Goal: Task Accomplishment & Management: Manage account settings

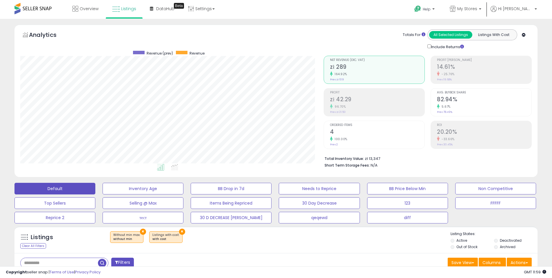
select select "**"
click at [532, 11] on span "Hi [PERSON_NAME]" at bounding box center [515, 9] width 35 height 6
click at [517, 59] on link "Stop impersonating" at bounding box center [513, 62] width 38 height 6
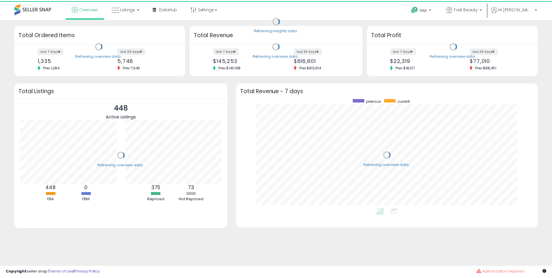
scroll to position [110, 292]
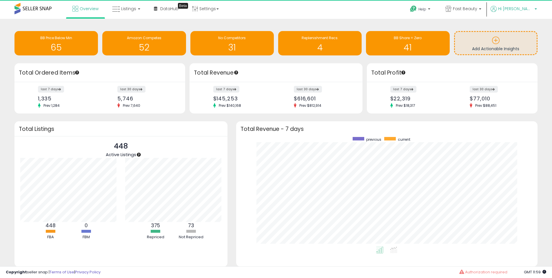
click at [527, 14] on link "Hi Matteo" at bounding box center [514, 12] width 46 height 13
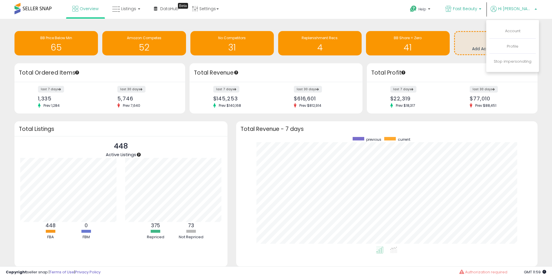
click at [477, 10] on span "Fast Beauty" at bounding box center [465, 9] width 24 height 6
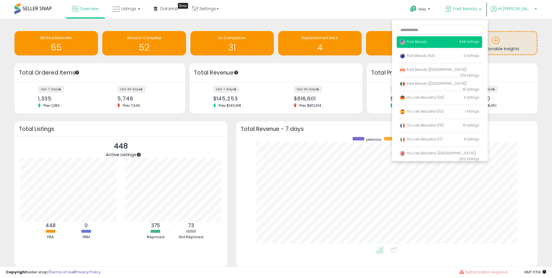
click at [514, 11] on p "Hi Matteo" at bounding box center [514, 9] width 46 height 7
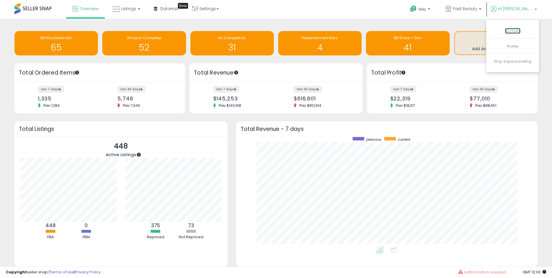
click at [506, 33] on link "Account" at bounding box center [512, 31] width 15 height 6
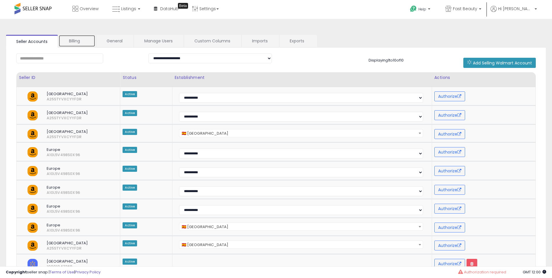
click at [82, 43] on link "Billing" at bounding box center [77, 41] width 37 height 12
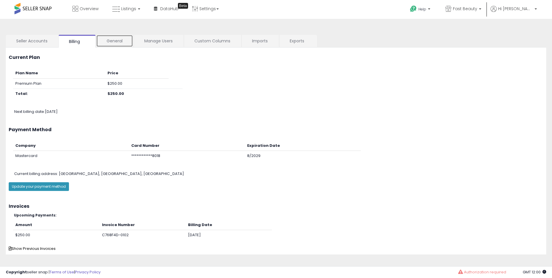
click at [113, 42] on link "General" at bounding box center [114, 41] width 37 height 12
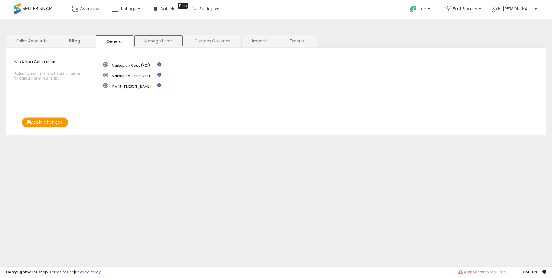
click at [155, 43] on link "Manage Users" at bounding box center [158, 41] width 49 height 12
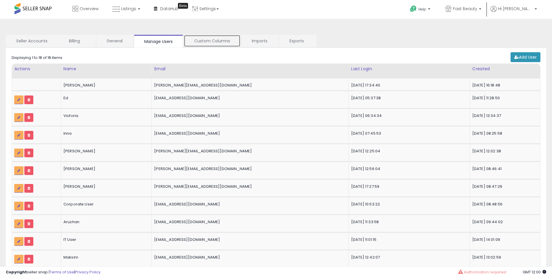
click at [207, 36] on link "Custom Columns" at bounding box center [212, 41] width 57 height 12
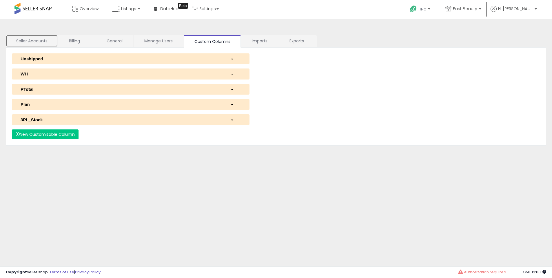
click at [38, 43] on link "Seller Accounts" at bounding box center [32, 41] width 52 height 12
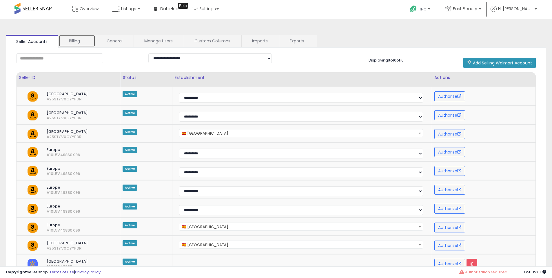
click at [80, 42] on link "Billing" at bounding box center [77, 41] width 37 height 12
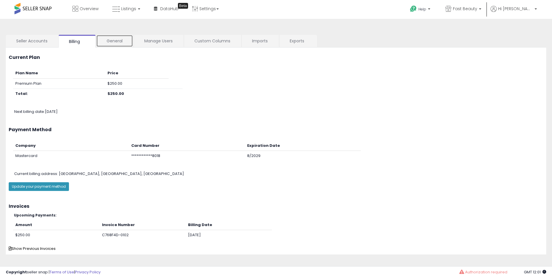
click at [102, 42] on link "General" at bounding box center [114, 41] width 37 height 12
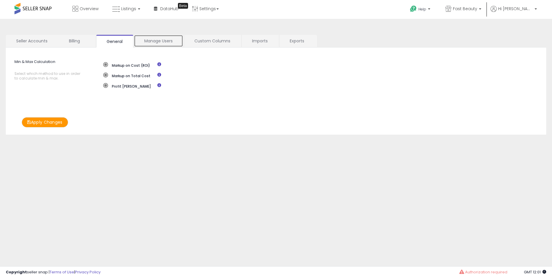
click at [140, 40] on link "Manage Users" at bounding box center [158, 41] width 49 height 12
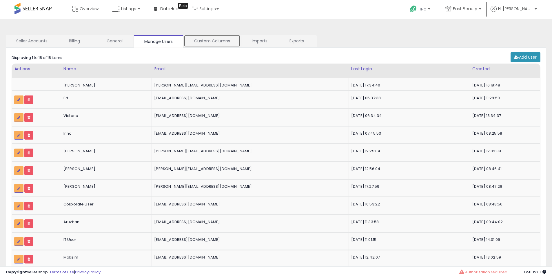
click at [198, 43] on link "Custom Columns" at bounding box center [212, 41] width 57 height 12
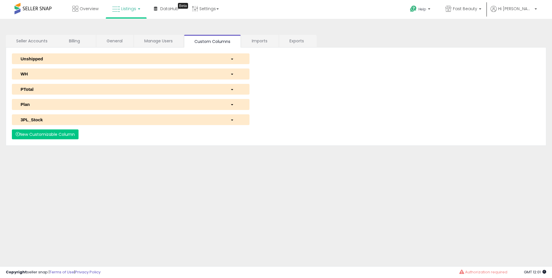
click at [131, 8] on span "Listings" at bounding box center [128, 9] width 15 height 6
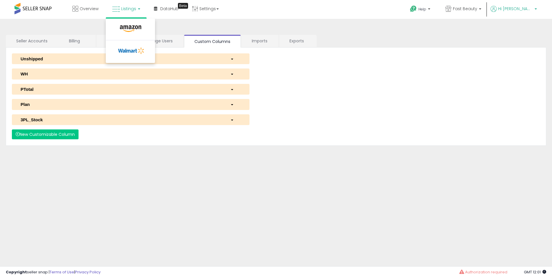
click at [528, 10] on span "Hi Matteo" at bounding box center [515, 9] width 35 height 6
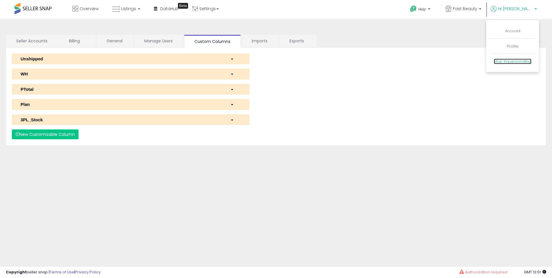
click at [502, 59] on link "Stop impersonating" at bounding box center [513, 62] width 38 height 6
